Goal: Navigation & Orientation: Find specific page/section

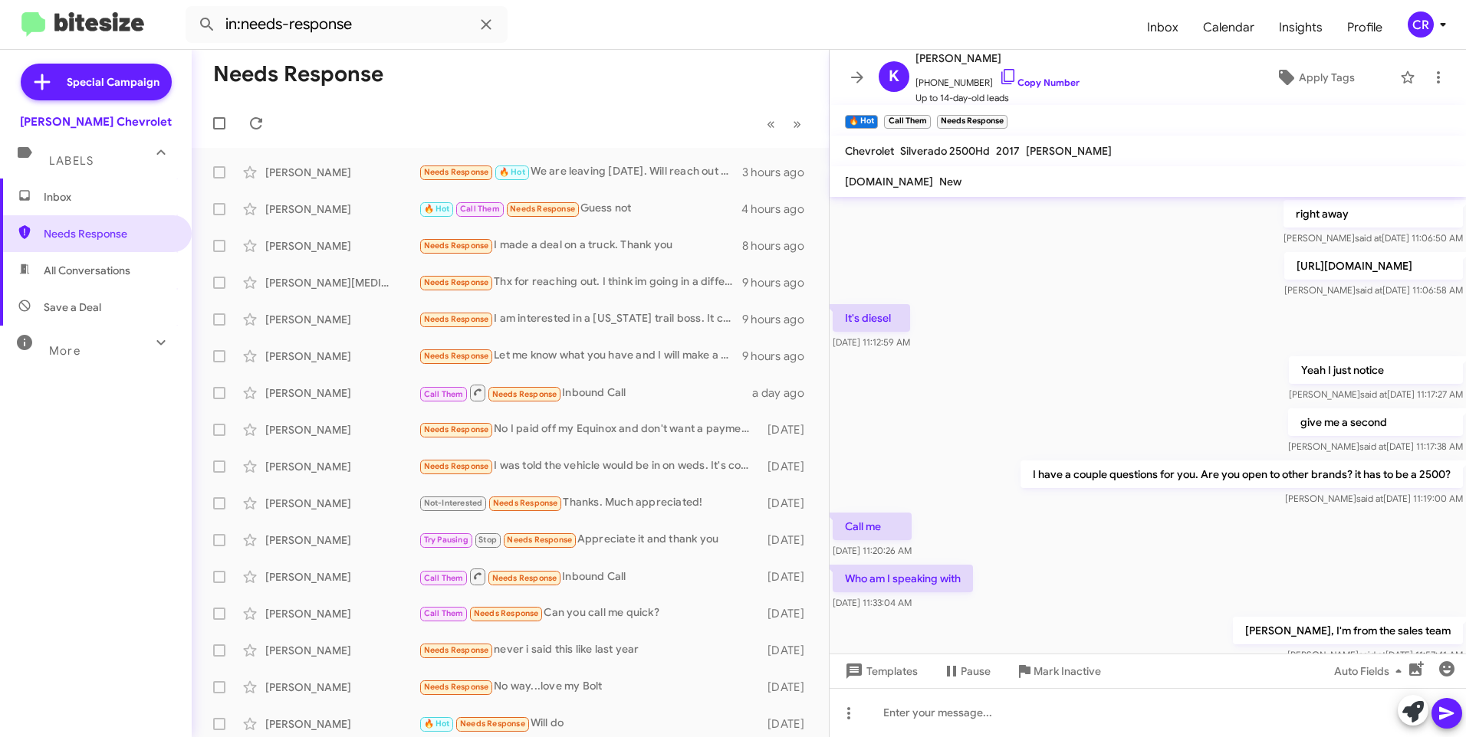
scroll to position [708, 0]
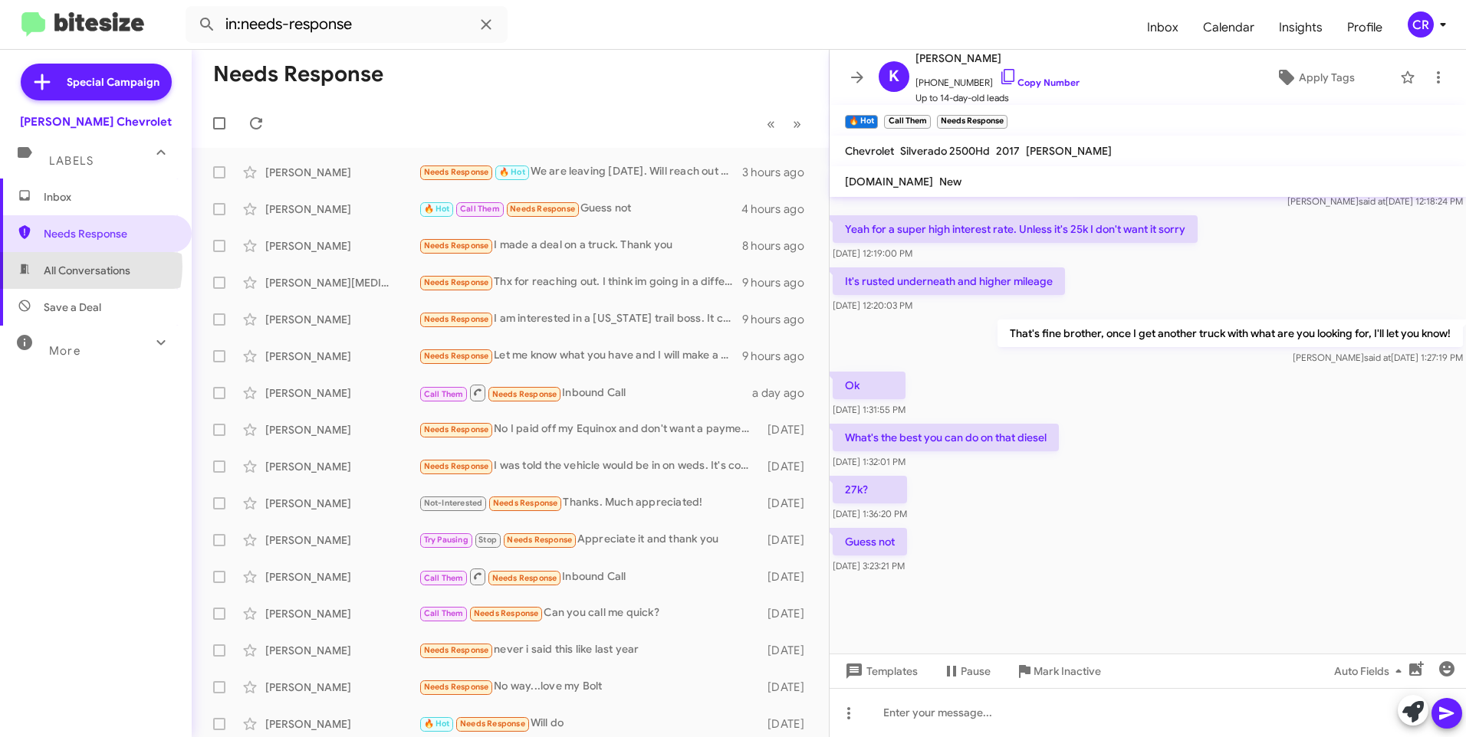
click at [77, 267] on span "All Conversations" at bounding box center [87, 270] width 87 height 15
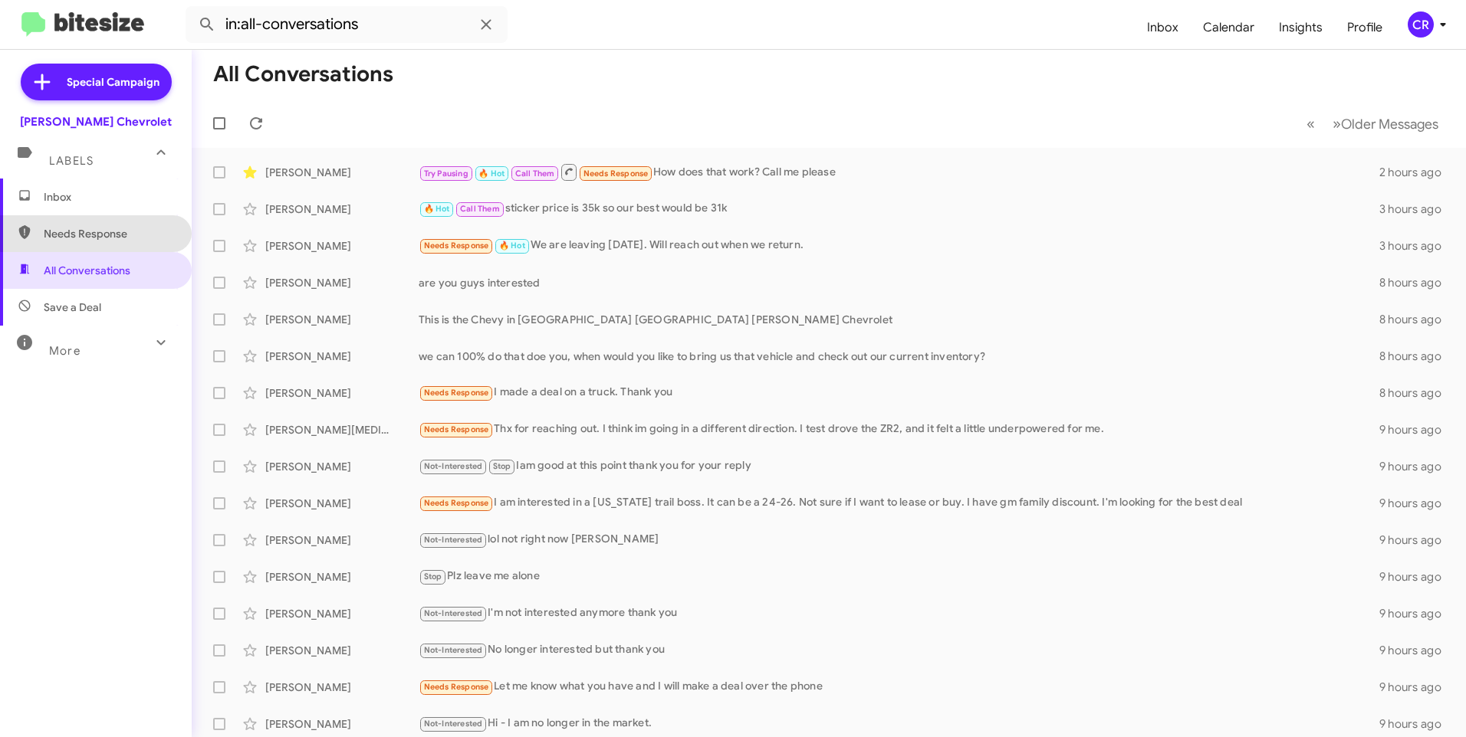
click at [97, 230] on span "Needs Response" at bounding box center [109, 233] width 130 height 15
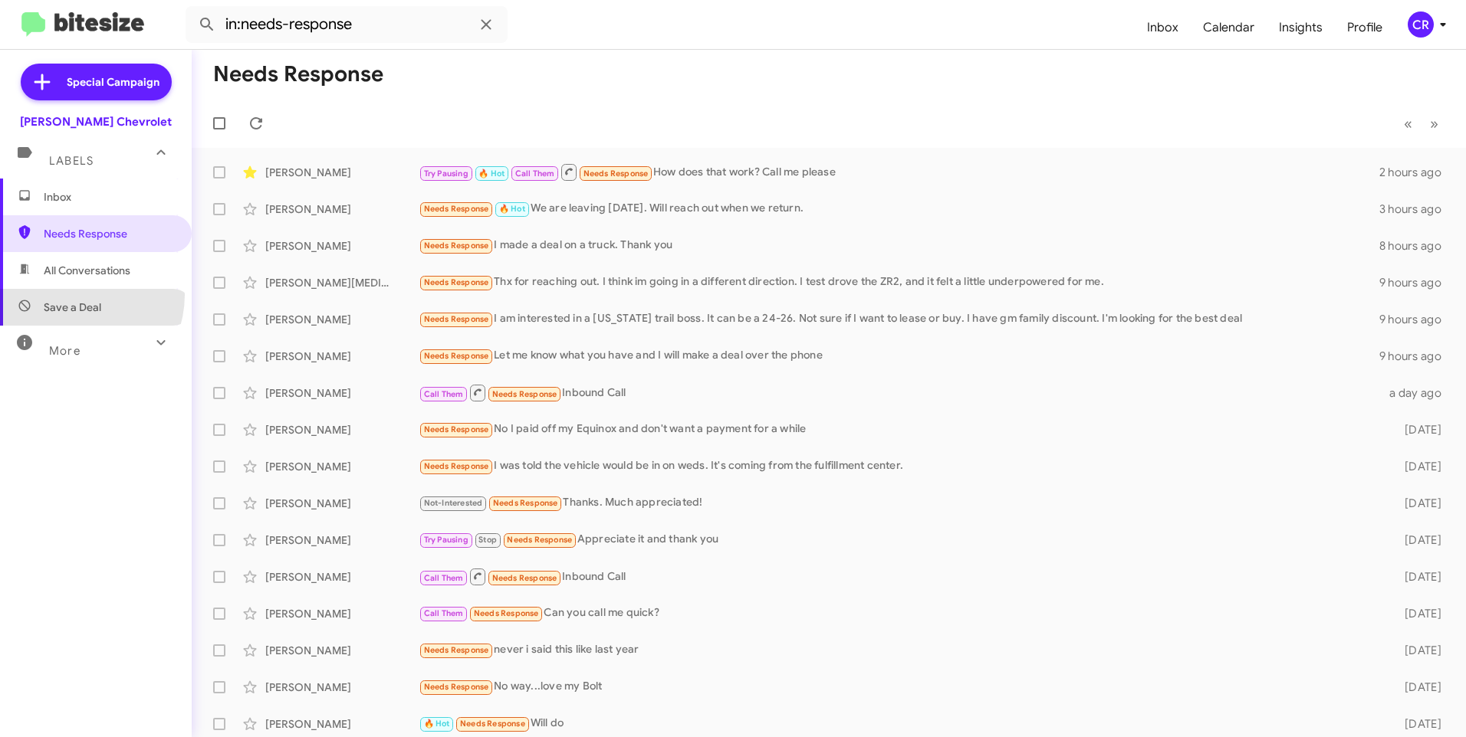
click at [74, 295] on span "Save a Deal" at bounding box center [96, 307] width 192 height 37
type input "in:not-interested"
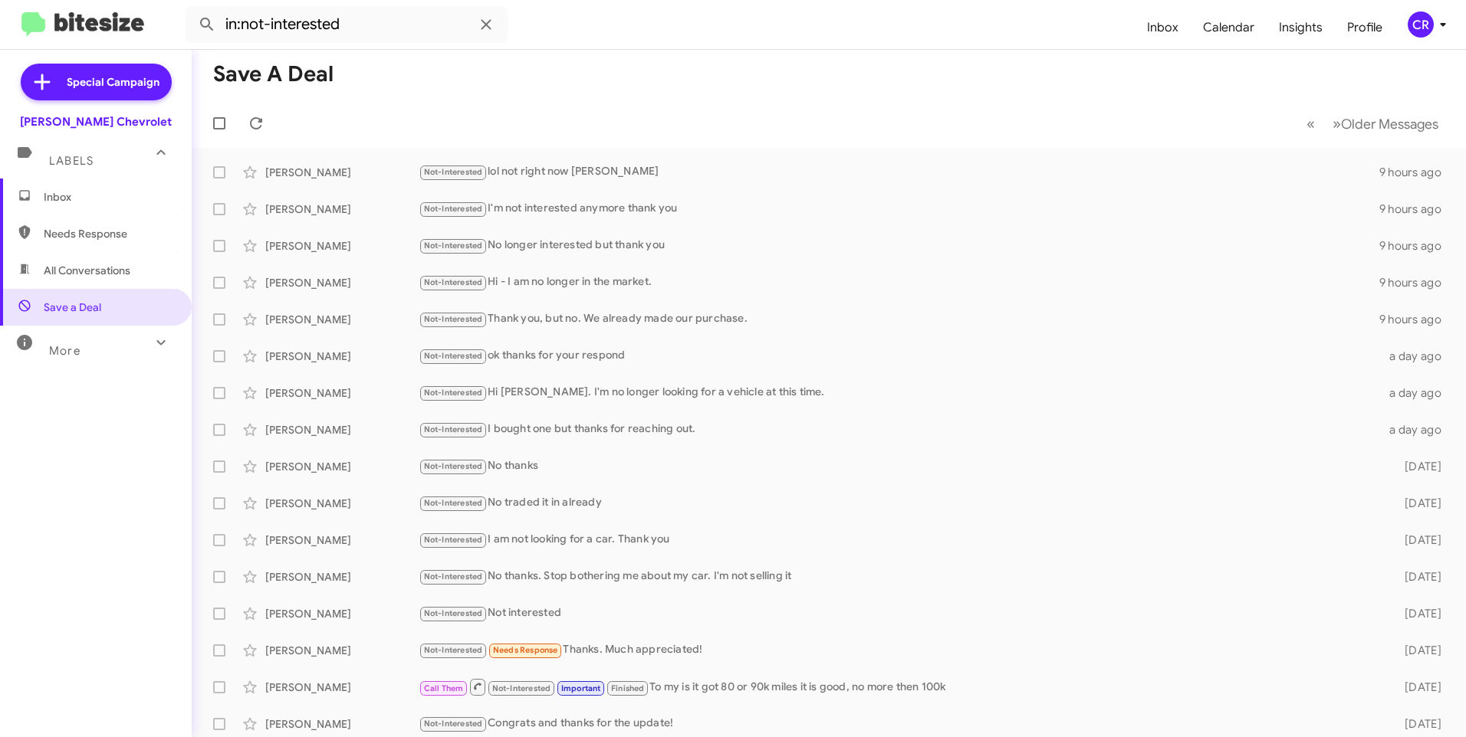
click at [73, 189] on span "Inbox" at bounding box center [109, 196] width 130 height 15
